Goal: Information Seeking & Learning: Learn about a topic

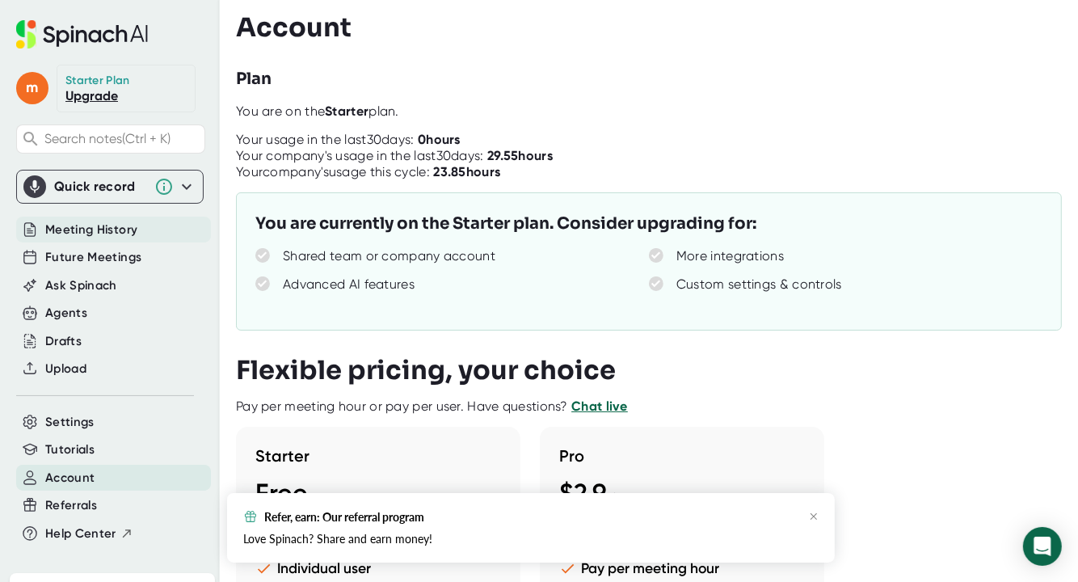
click at [103, 219] on div "Meeting History" at bounding box center [113, 230] width 195 height 27
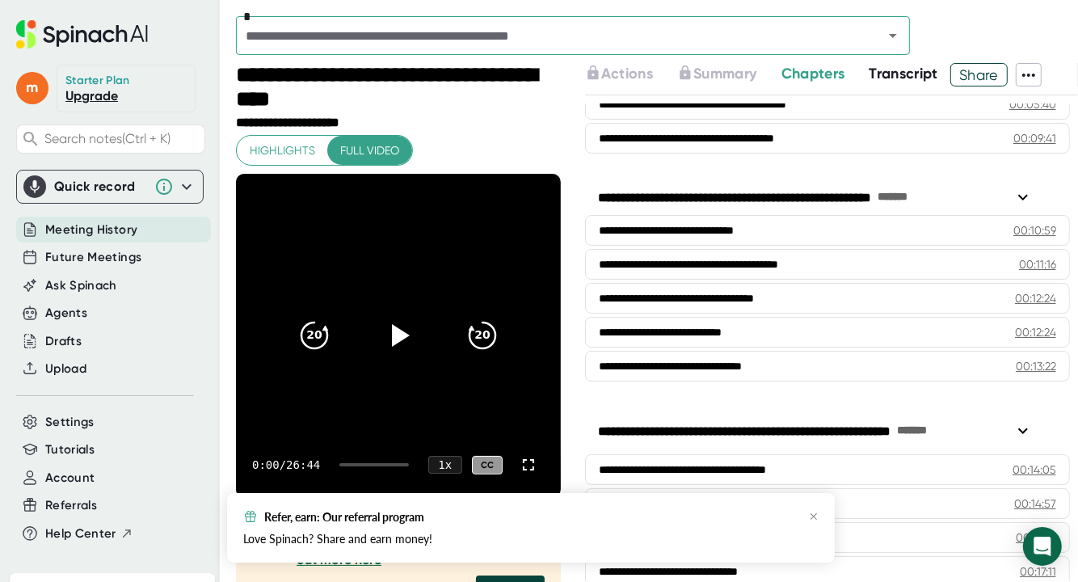
scroll to position [404, 0]
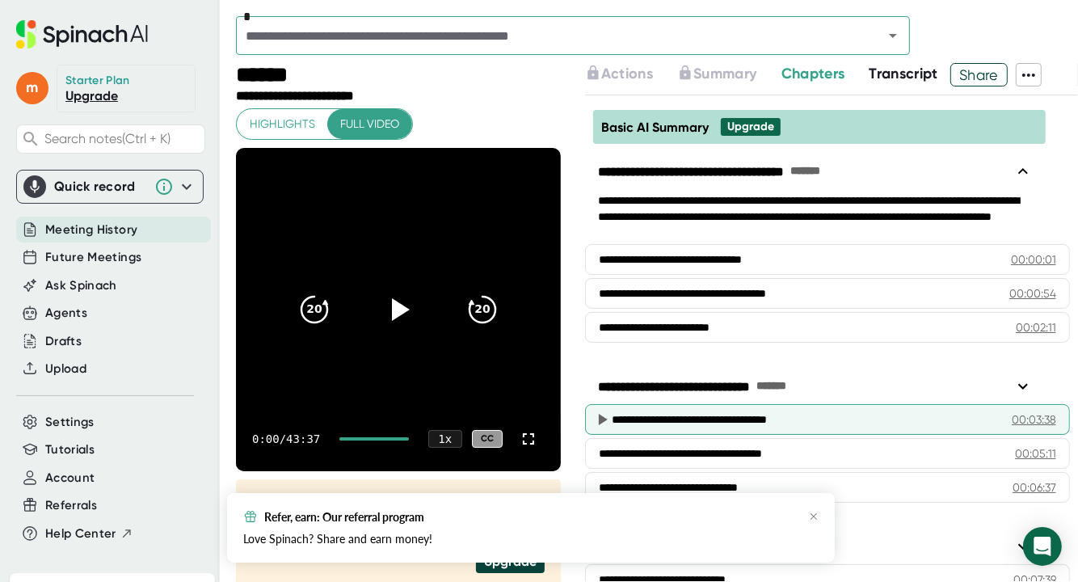
scroll to position [81, 0]
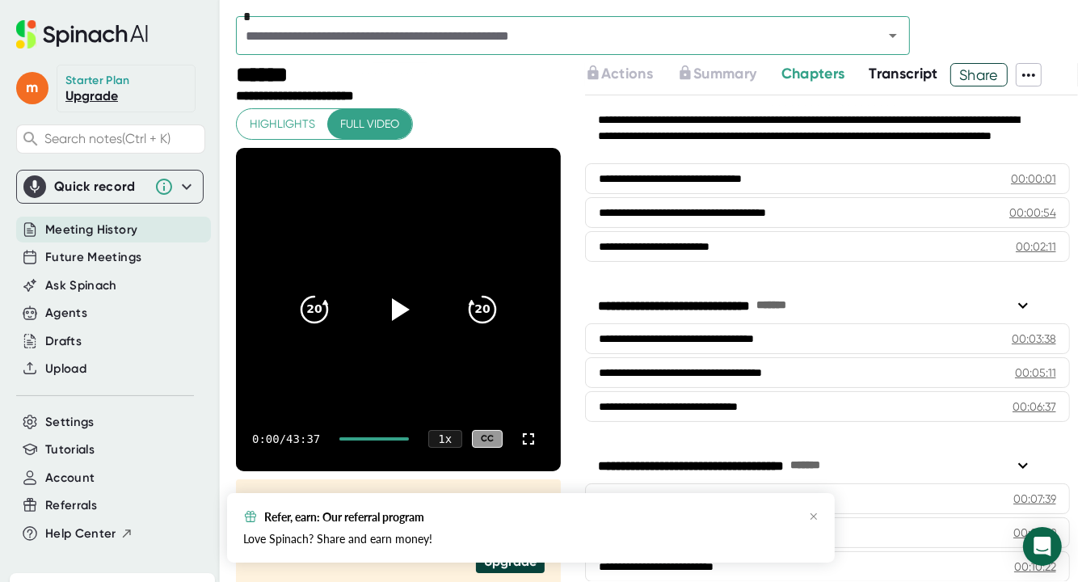
click at [890, 69] on span "Transcript" at bounding box center [903, 74] width 69 height 18
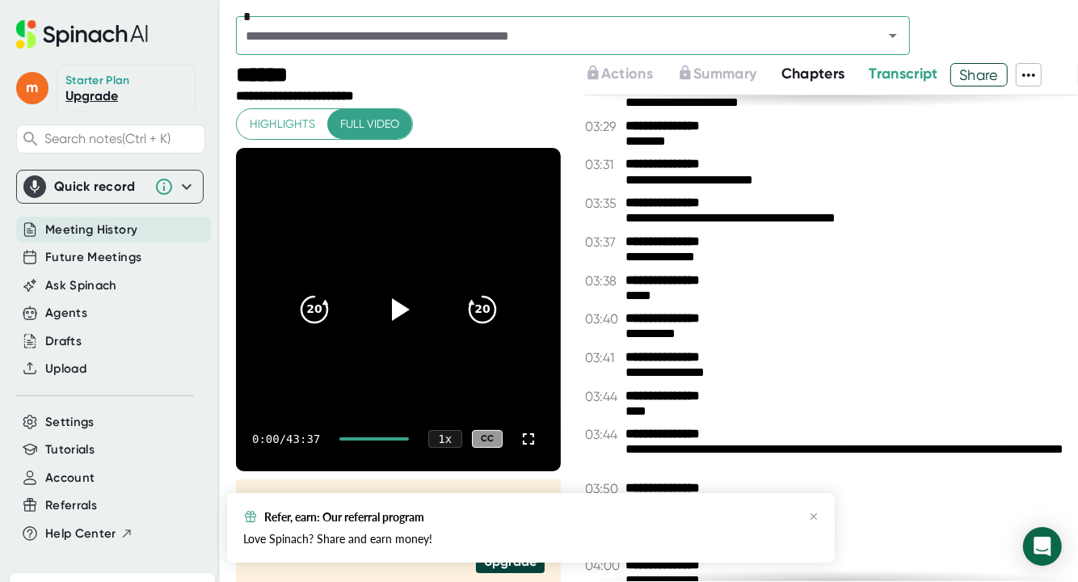
scroll to position [2182, 0]
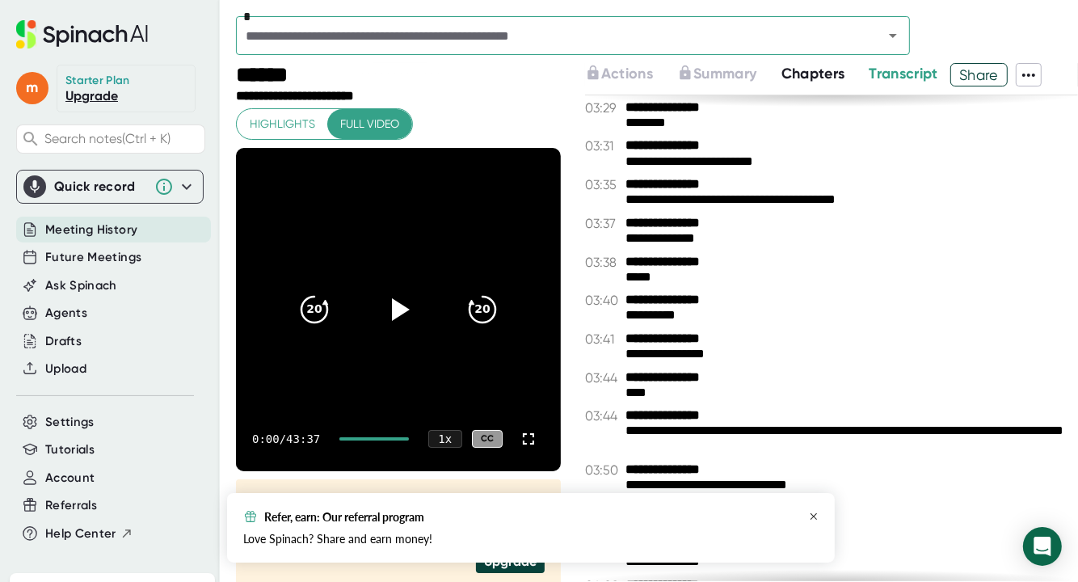
click at [813, 515] on icon "button" at bounding box center [814, 516] width 10 height 10
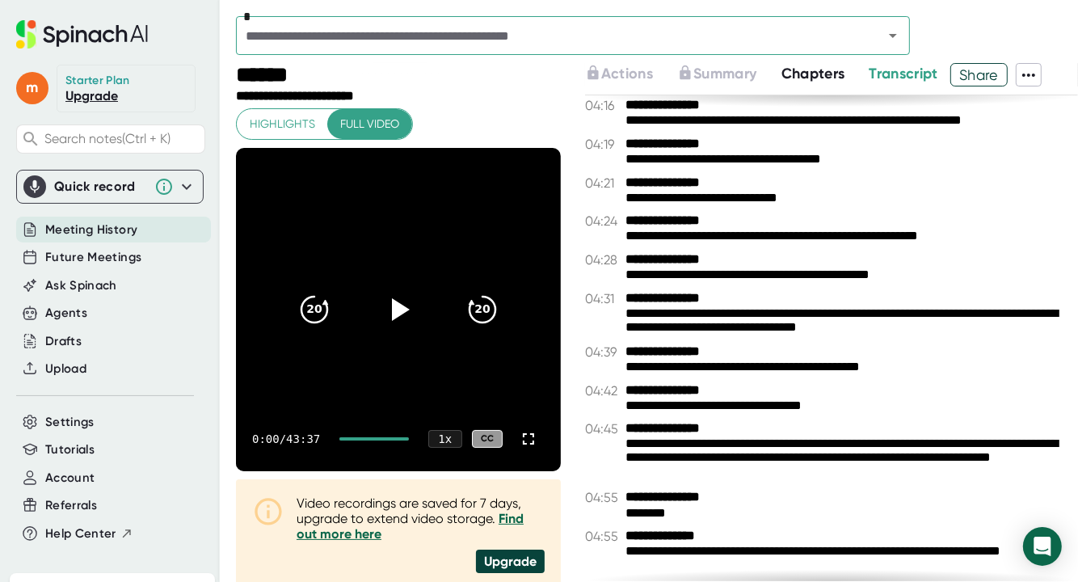
scroll to position [2828, 0]
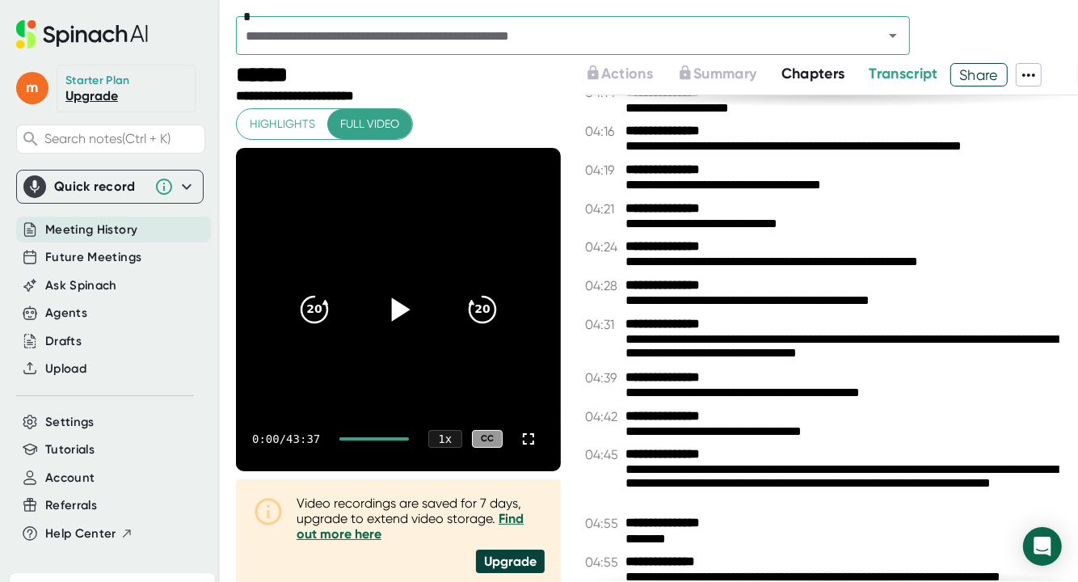
click at [385, 305] on icon at bounding box center [398, 309] width 40 height 40
click at [357, 438] on div at bounding box center [373, 438] width 69 height 3
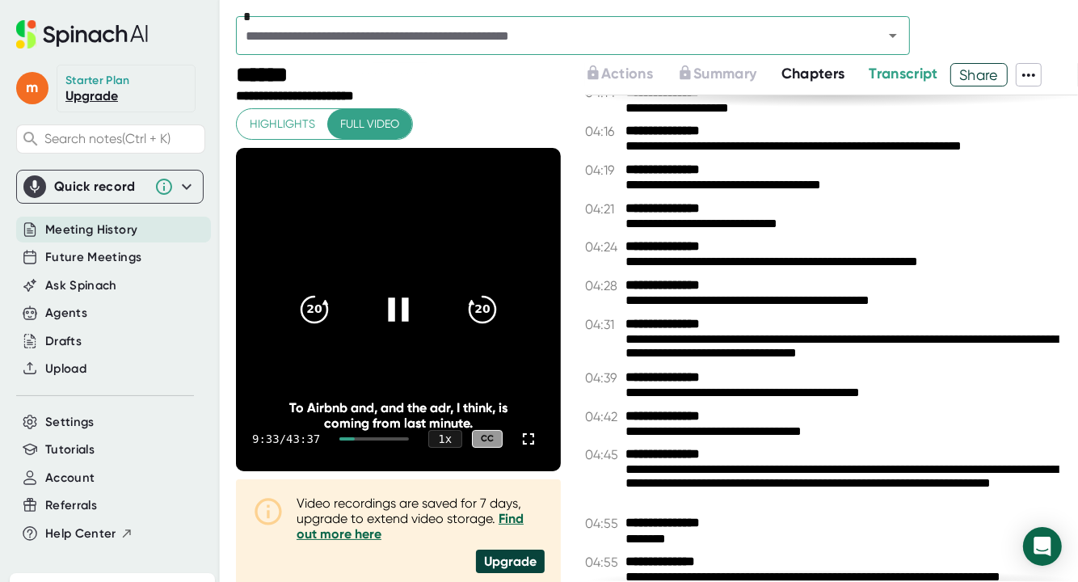
click at [405, 298] on icon at bounding box center [398, 309] width 40 height 40
click at [515, 107] on div "**********" at bounding box center [400, 322] width 329 height 519
